Goal: Check status: Check status

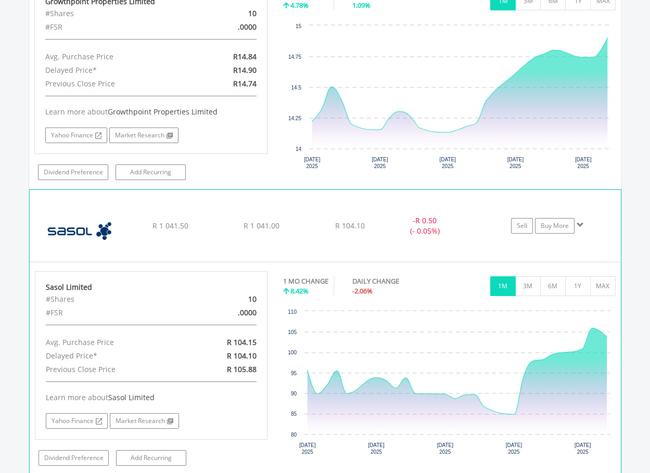
scroll to position [859, 0]
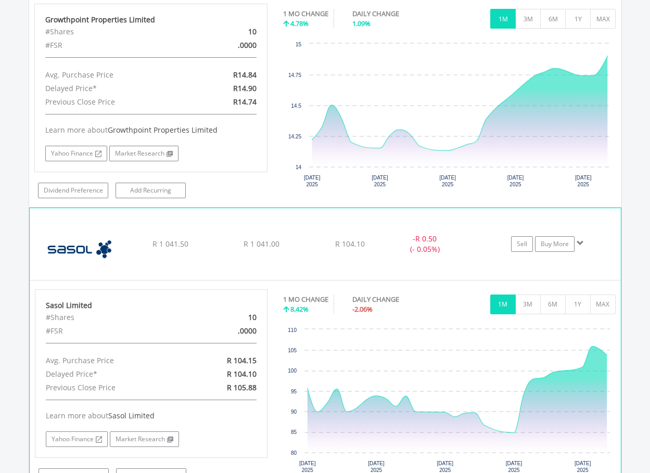
click at [583, 240] on span at bounding box center [579, 242] width 7 height 7
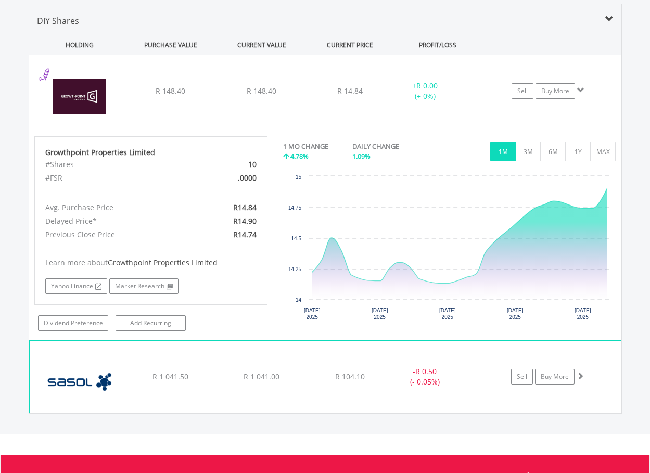
scroll to position [703, 0]
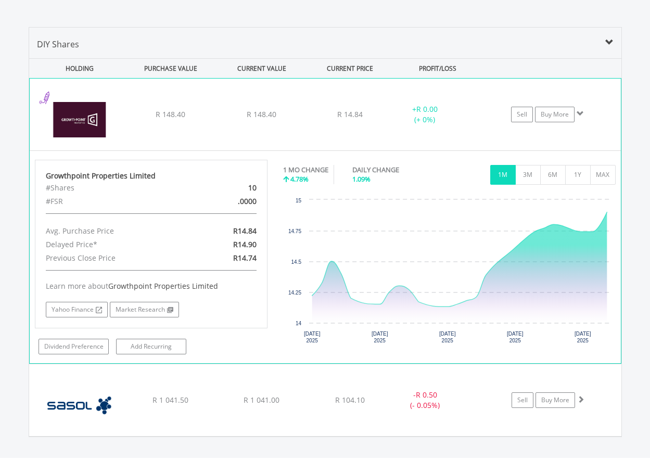
click at [582, 113] on span at bounding box center [579, 113] width 7 height 7
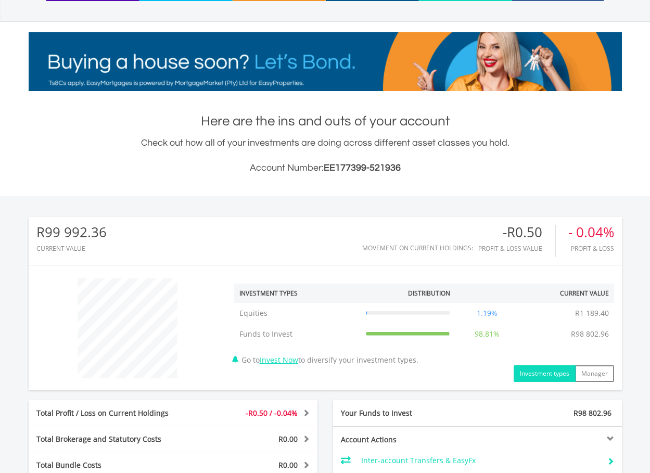
scroll to position [0, 0]
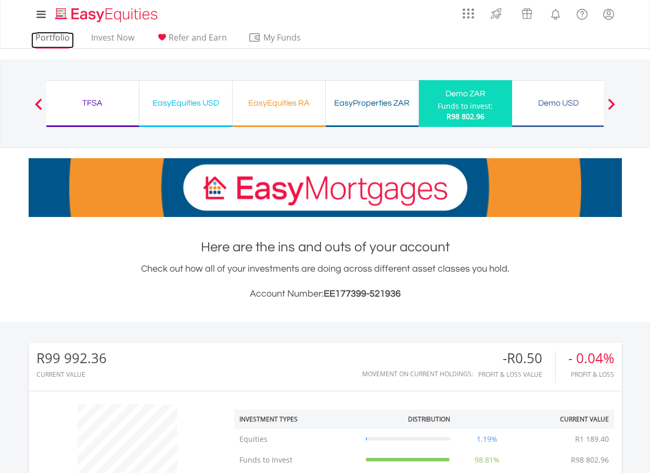
click at [51, 40] on link "Portfolio" at bounding box center [52, 40] width 43 height 16
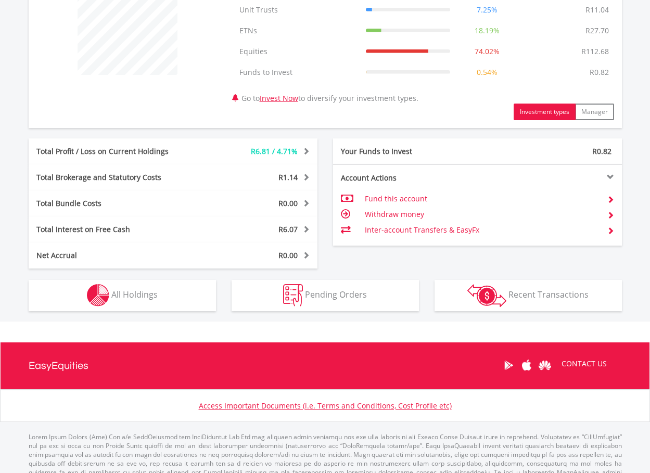
scroll to position [449, 0]
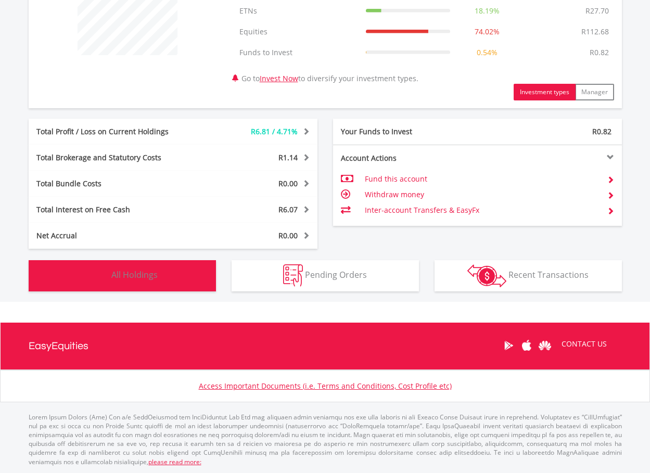
click at [161, 280] on button "Holdings All Holdings" at bounding box center [122, 275] width 187 height 31
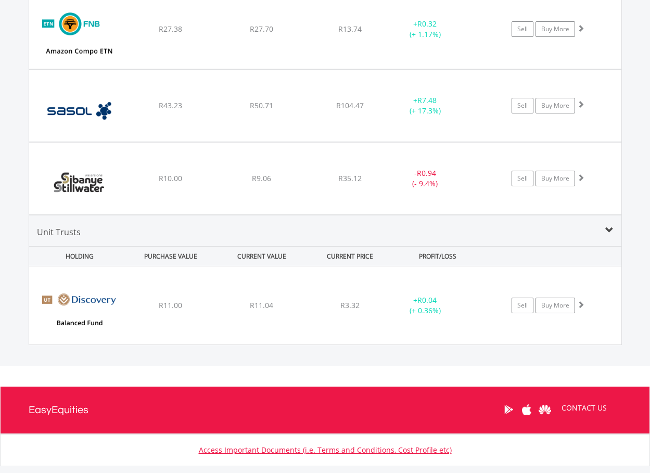
scroll to position [980, 0]
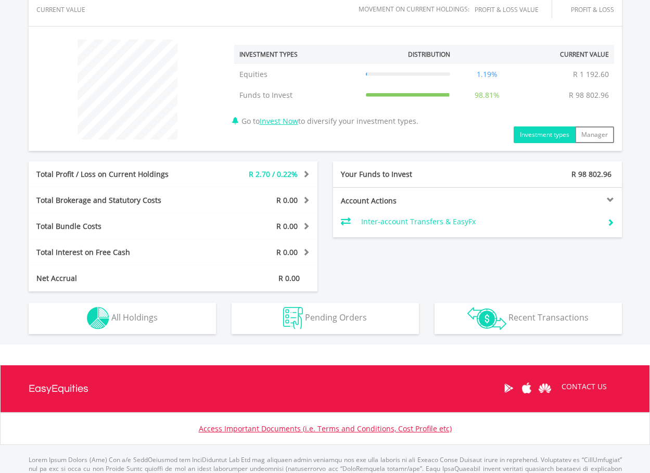
scroll to position [407, 0]
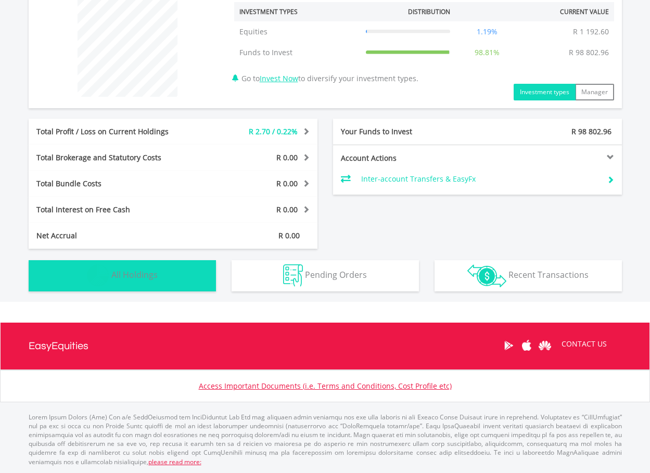
click at [165, 279] on button "Holdings All Holdings" at bounding box center [122, 275] width 187 height 31
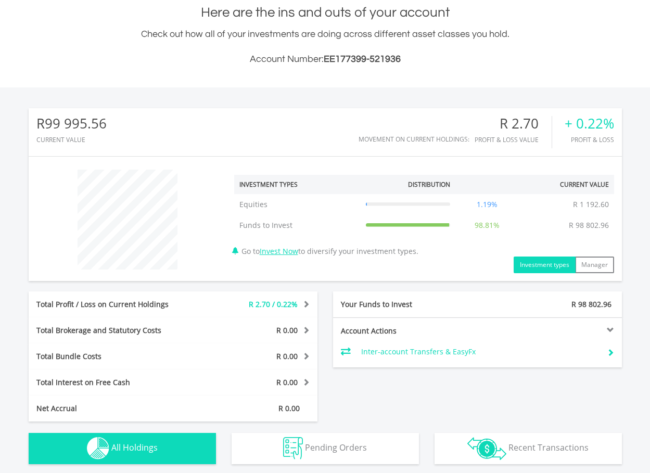
scroll to position [211, 0]
